Goal: Find specific page/section: Find specific page/section

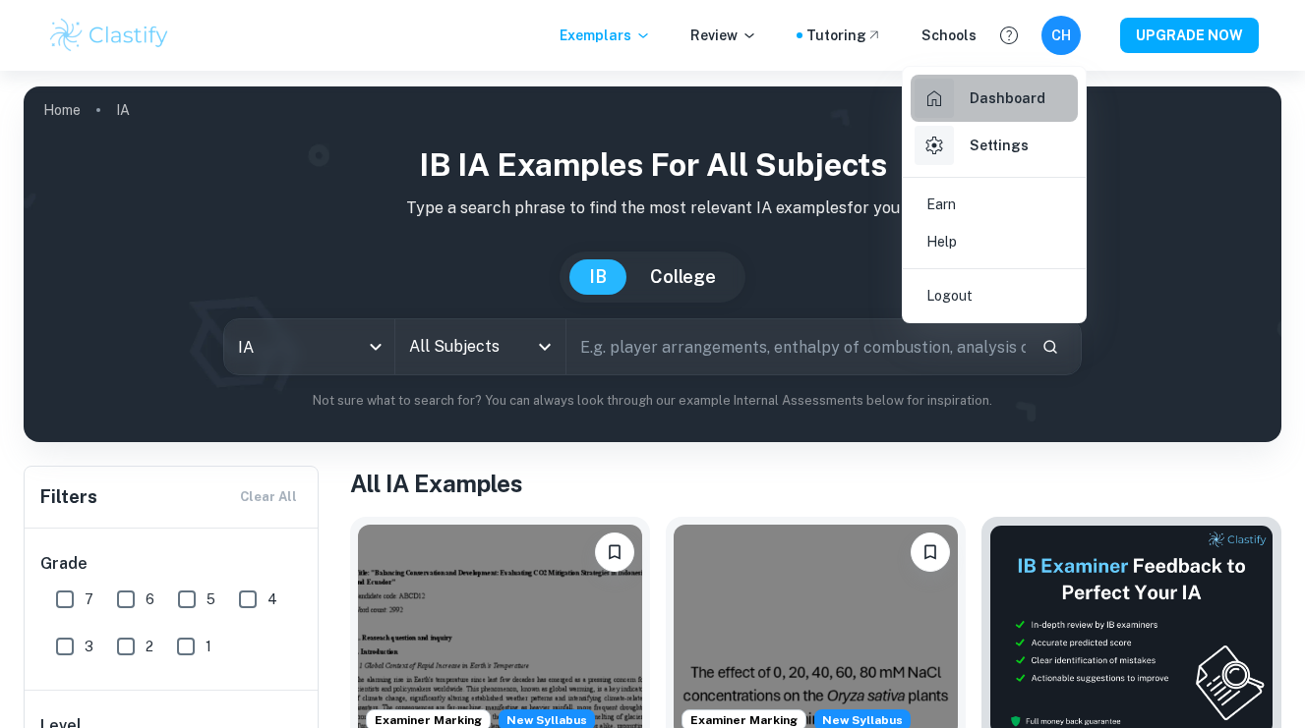
click at [936, 103] on icon at bounding box center [934, 98] width 14 height 16
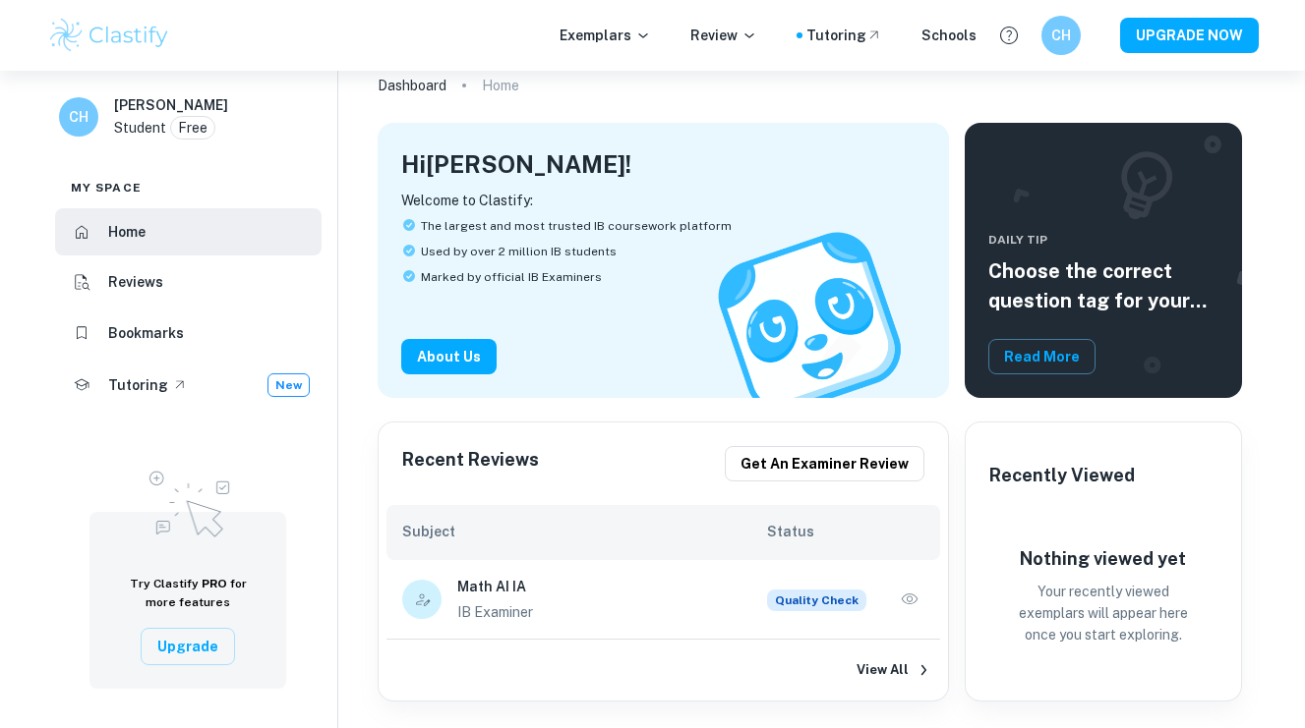
scroll to position [58, 0]
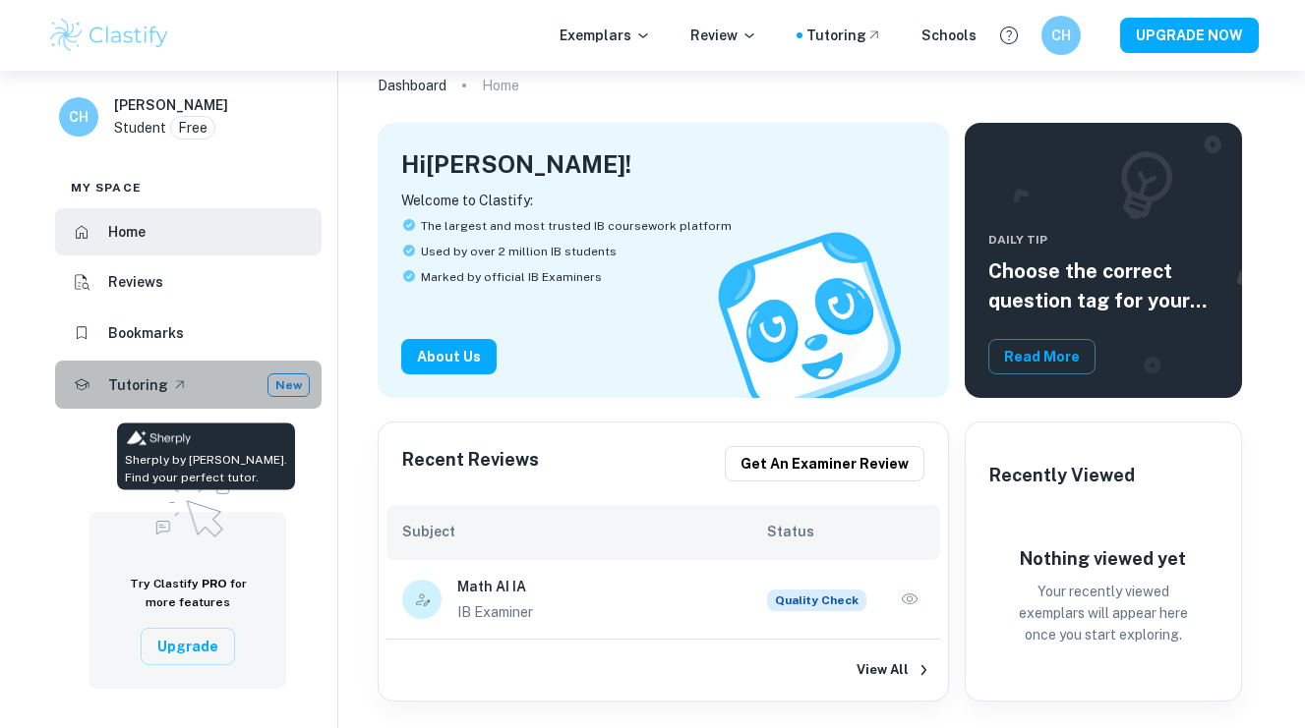
click at [249, 381] on div "Tutoring New" at bounding box center [209, 386] width 202 height 24
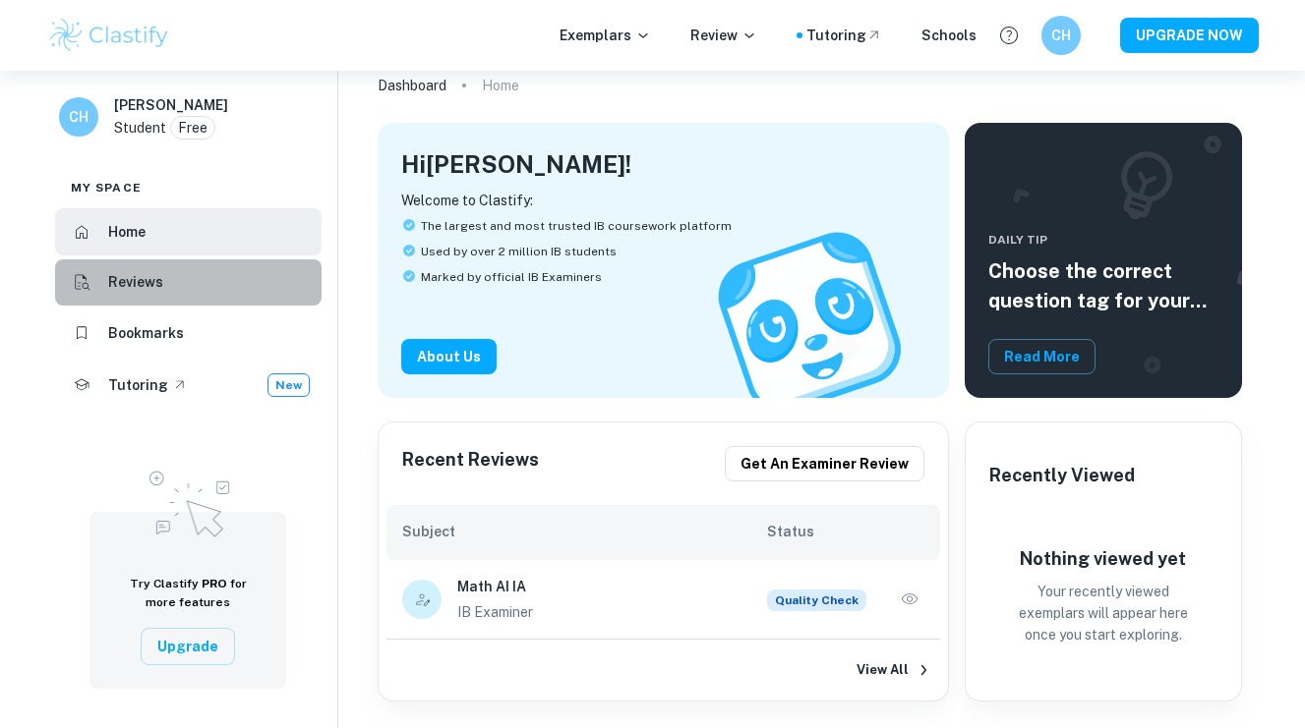
click at [229, 273] on li "Reviews" at bounding box center [188, 283] width 266 height 47
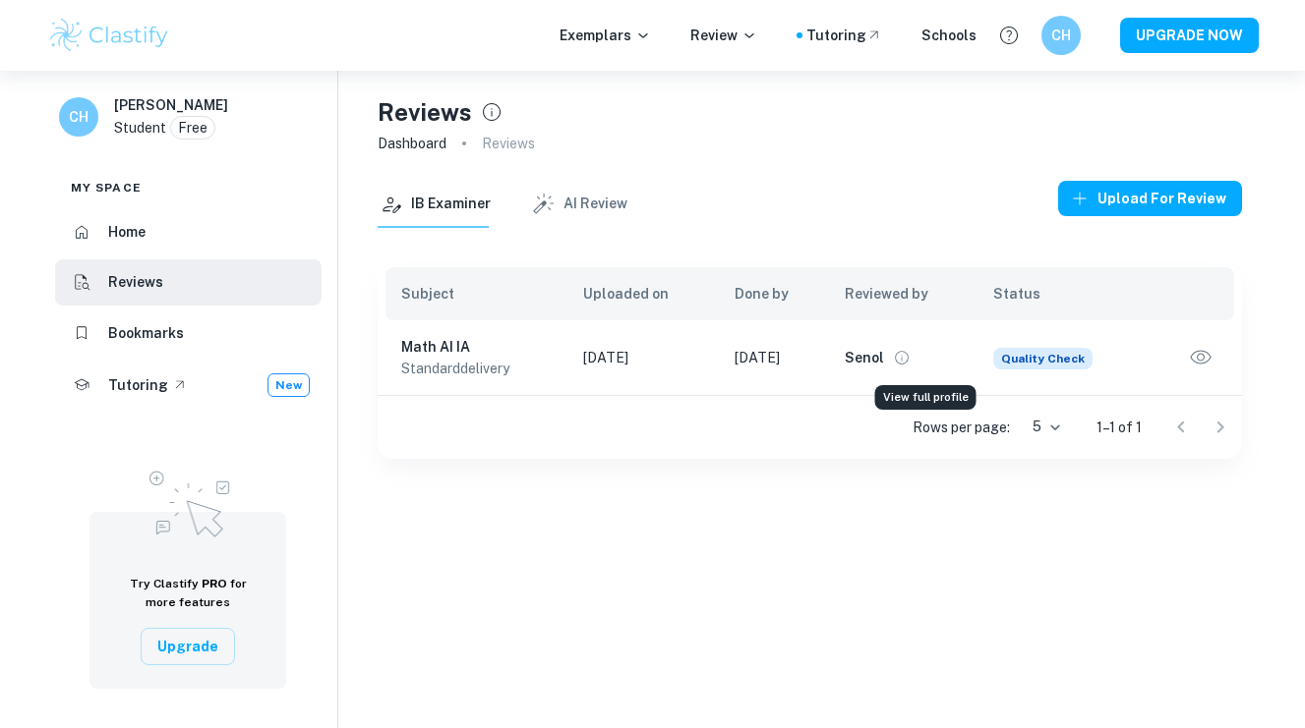
click at [912, 356] on button "View full profile" at bounding box center [902, 358] width 28 height 28
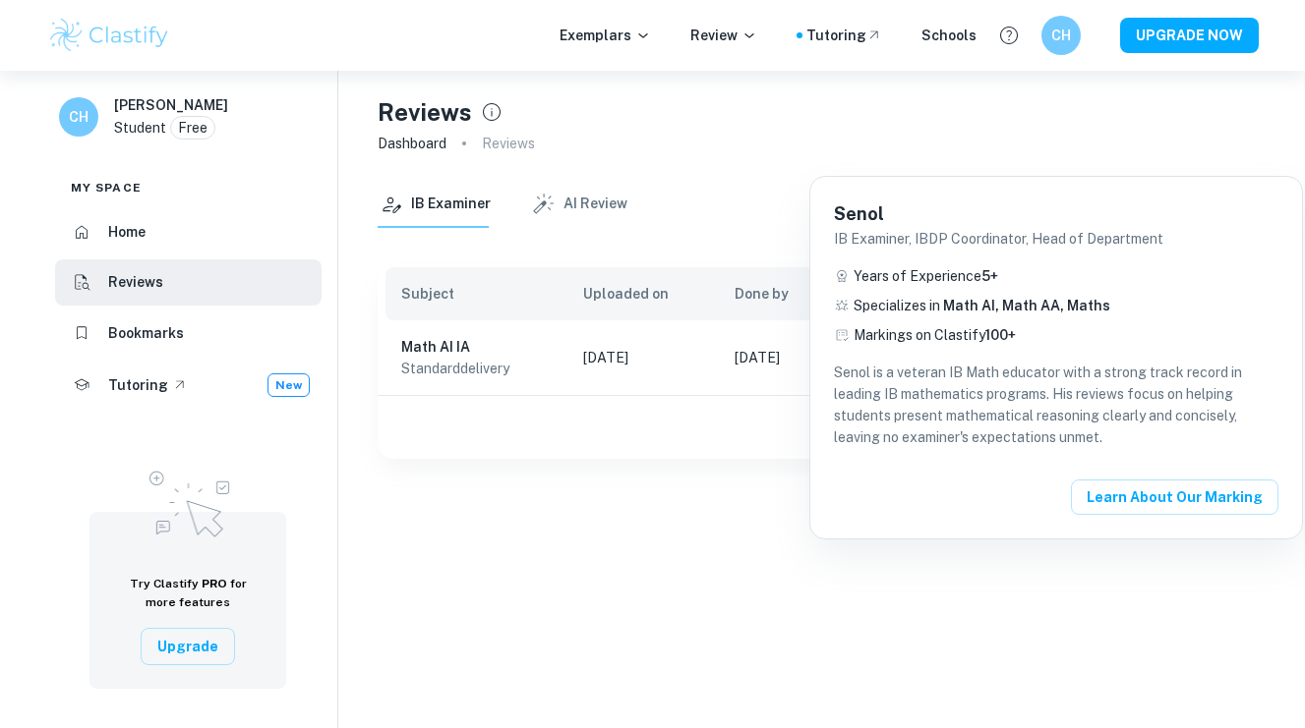
click at [1056, 564] on div at bounding box center [652, 364] width 1305 height 728
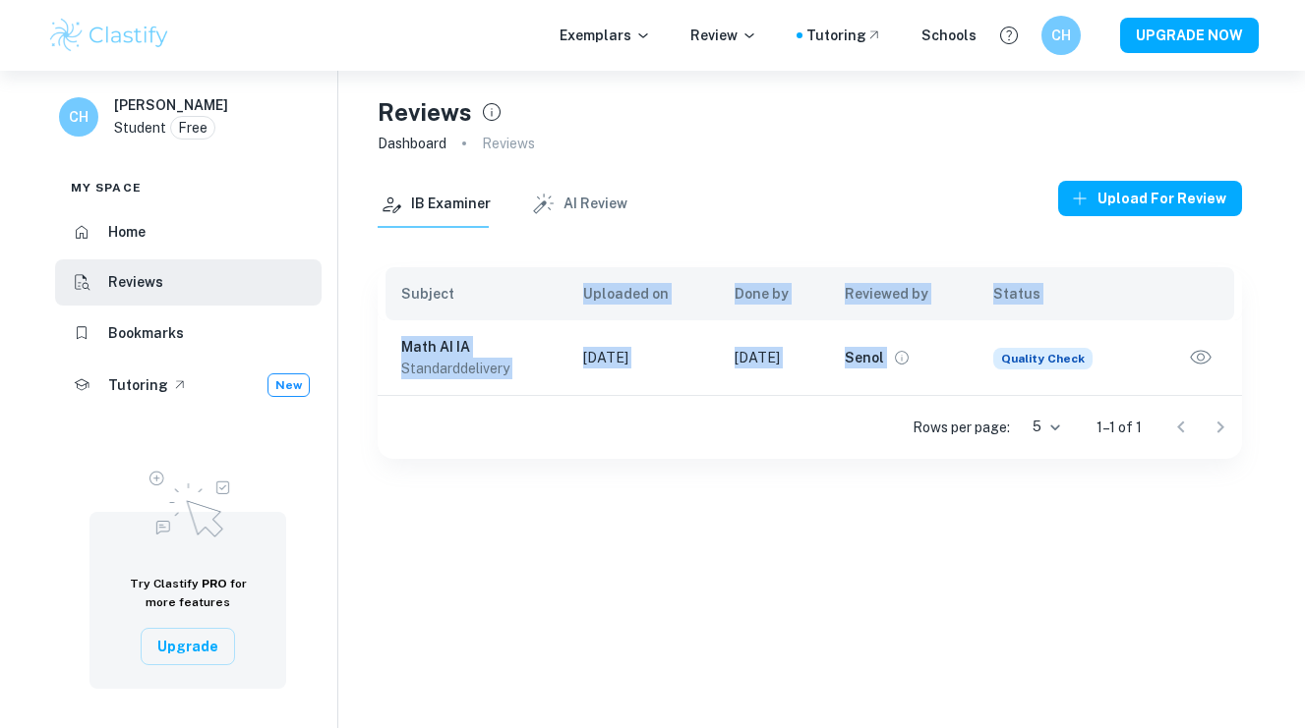
drag, startPoint x: 465, startPoint y: 313, endPoint x: 1083, endPoint y: 329, distance: 618.6
click at [1084, 329] on table "Subject Uploaded on Done by Reviewed by Status Math AI IA standard delivery [DA…" at bounding box center [809, 331] width 864 height 128
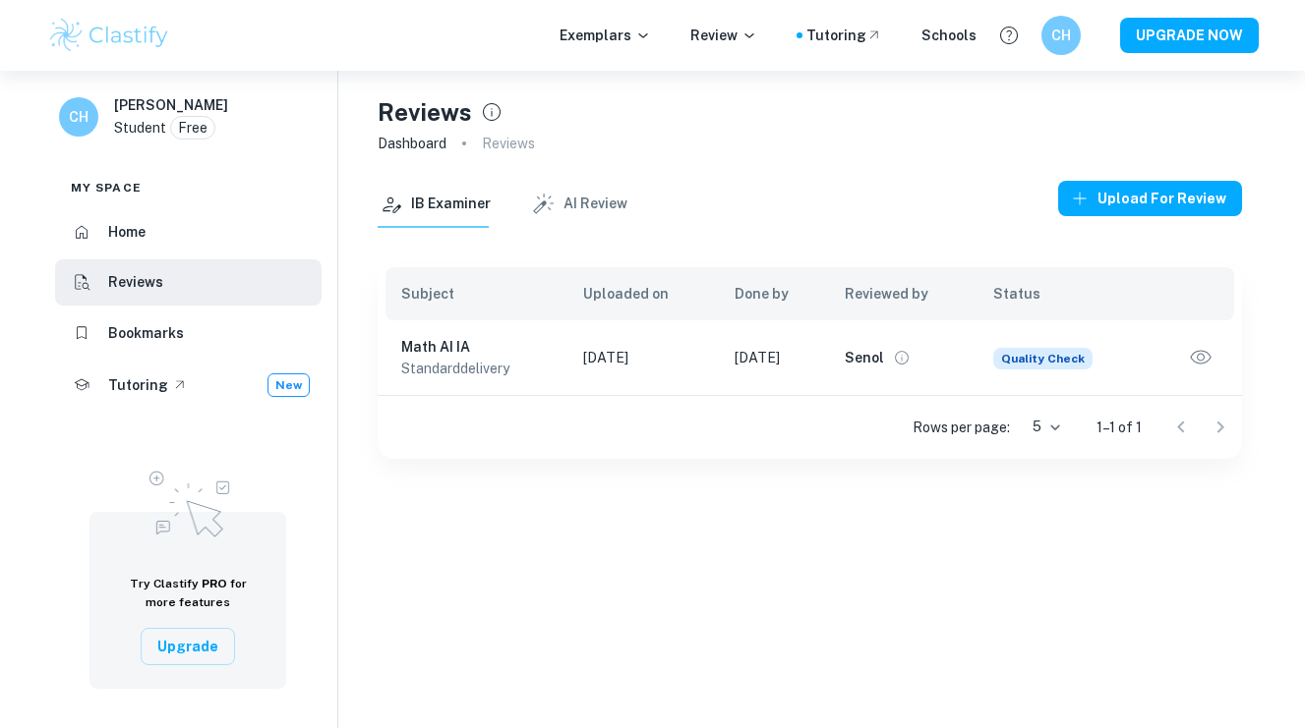
click at [1064, 372] on td "Quality Check" at bounding box center [1061, 357] width 168 height 75
